Goal: Task Accomplishment & Management: Manage account settings

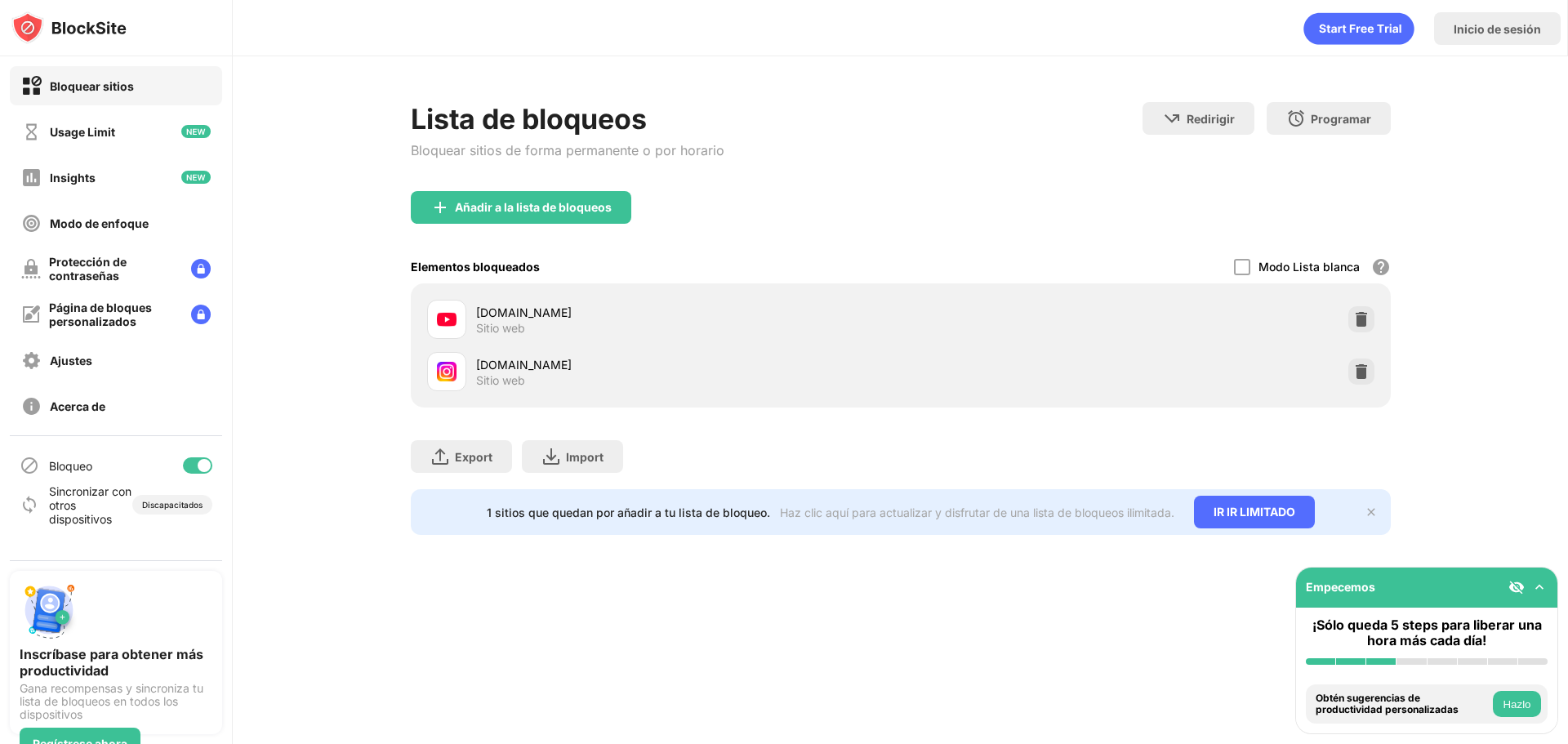
scroll to position [16, 0]
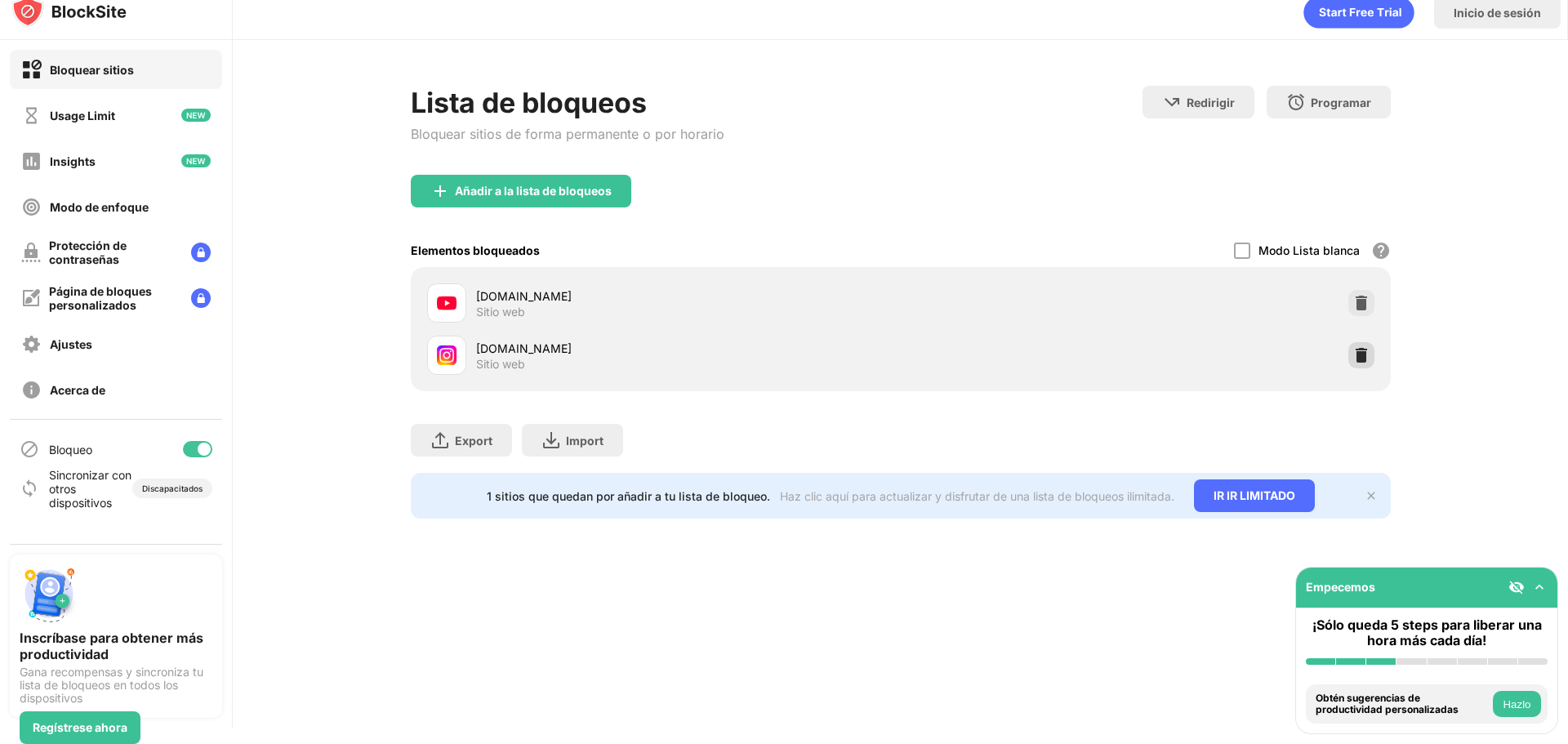
click at [1348, 352] on div at bounding box center [1360, 355] width 27 height 27
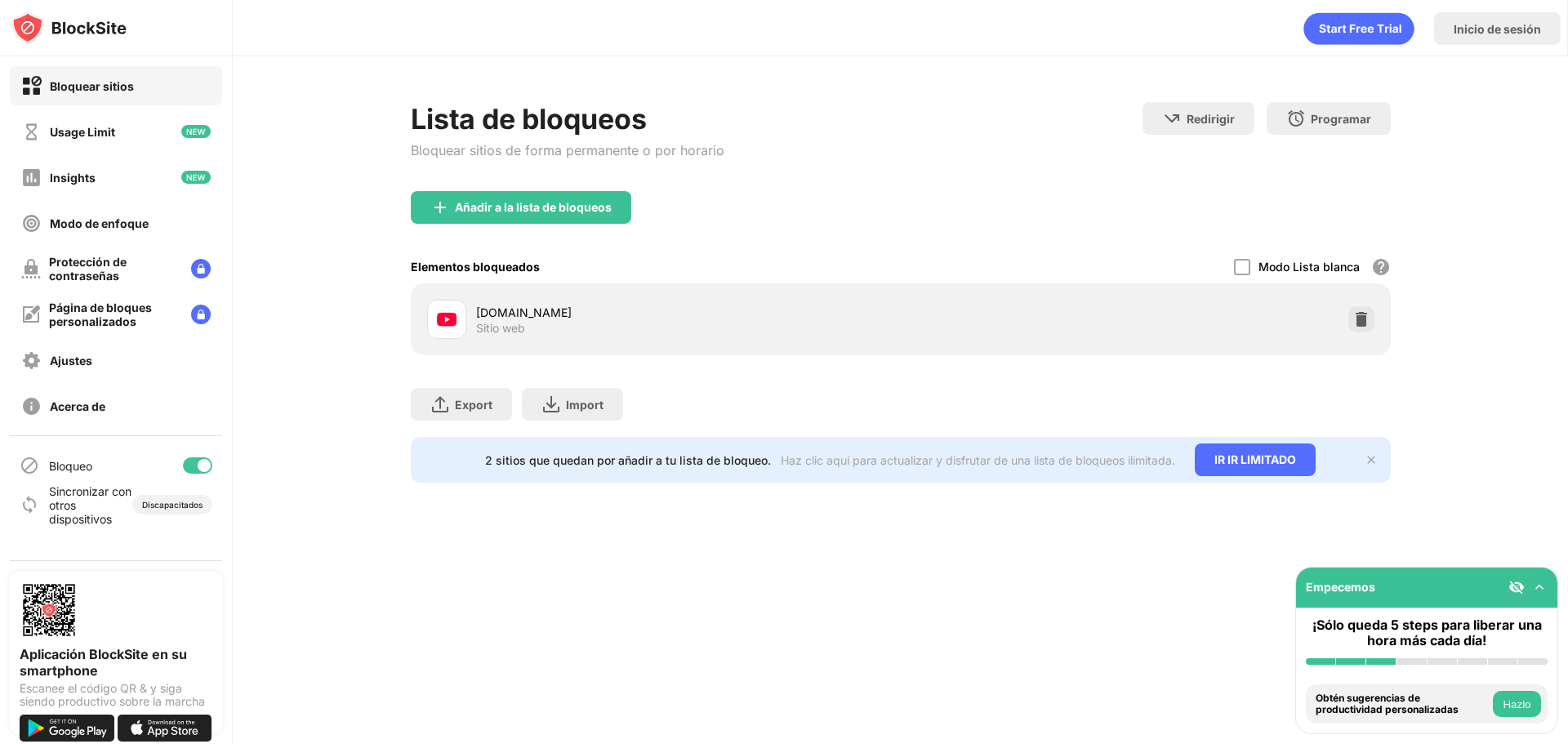
click at [1181, 45] on div "Inicio de sesión" at bounding box center [899, 25] width 1334 height 49
click at [1350, 321] on div at bounding box center [1360, 319] width 27 height 27
